Goal: Entertainment & Leisure: Consume media (video, audio)

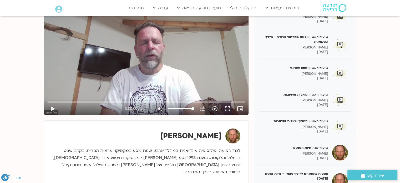
scroll to position [83, 0]
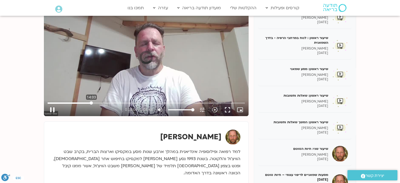
click at [91, 102] on input "Seek" at bounding box center [146, 102] width 197 height 3
click at [53, 109] on button "play_arrow" at bounding box center [52, 109] width 13 height 13
drag, startPoint x: 95, startPoint y: 101, endPoint x: 49, endPoint y: 105, distance: 46.0
click at [49, 105] on input "Seek" at bounding box center [146, 102] width 197 height 3
click at [53, 109] on button "pause" at bounding box center [52, 109] width 13 height 13
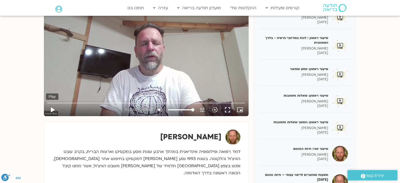
click at [52, 109] on button "play_arrow" at bounding box center [52, 109] width 13 height 13
click at [52, 109] on button "pause" at bounding box center [52, 109] width 13 height 13
click at [52, 110] on button "play_arrow" at bounding box center [52, 109] width 13 height 13
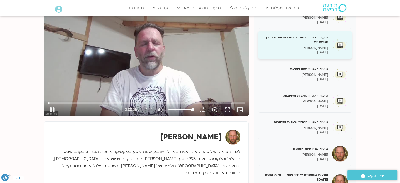
type input "35.286035"
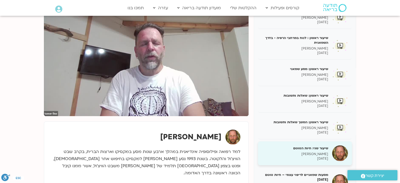
click at [280, 157] on p "[DATE]" at bounding box center [295, 158] width 66 height 4
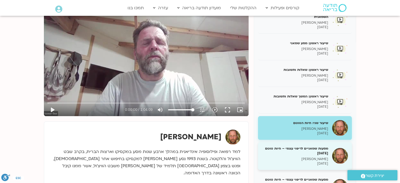
scroll to position [26, 0]
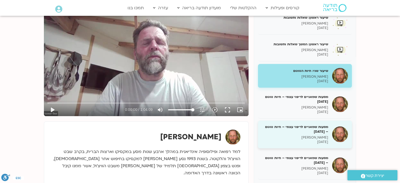
click at [300, 140] on p "[DATE]" at bounding box center [295, 142] width 66 height 4
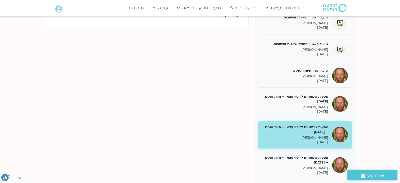
scroll to position [78, 0]
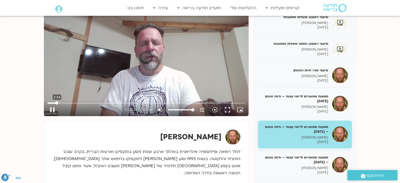
click at [57, 102] on input "Seek" at bounding box center [146, 102] width 197 height 3
click at [52, 109] on button "play_arrow" at bounding box center [52, 109] width 13 height 13
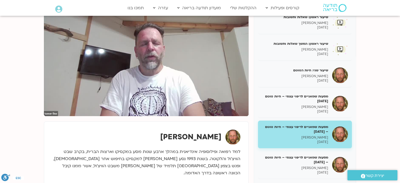
click at [392, 124] on section "שיעור ראשון : פתיחה [PERSON_NAME] [DATE] שיעור ראשון : לנוח במרחבי הרפיה - בדרך…" at bounding box center [200, 102] width 400 height 235
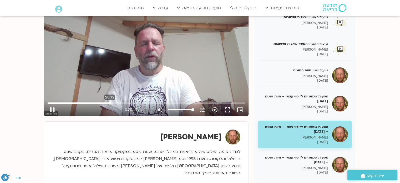
click at [110, 102] on input "Seek" at bounding box center [146, 102] width 197 height 3
type input "1299.982474"
